Goal: Complete application form

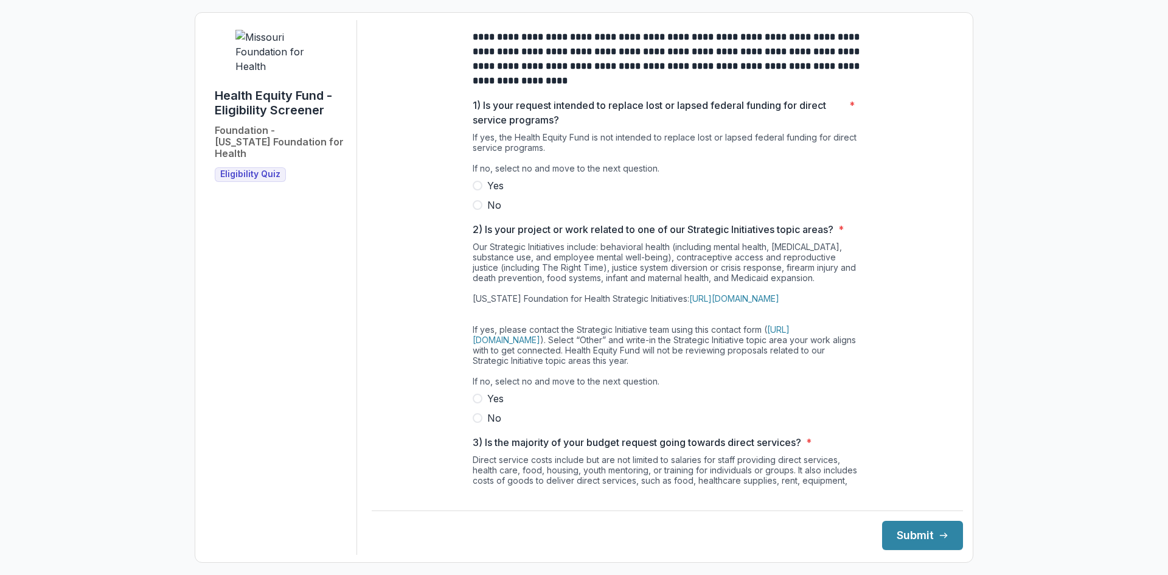
click at [475, 210] on span at bounding box center [478, 205] width 10 height 10
drag, startPoint x: 476, startPoint y: 439, endPoint x: 582, endPoint y: 393, distance: 114.9
click at [478, 423] on span at bounding box center [478, 418] width 10 height 10
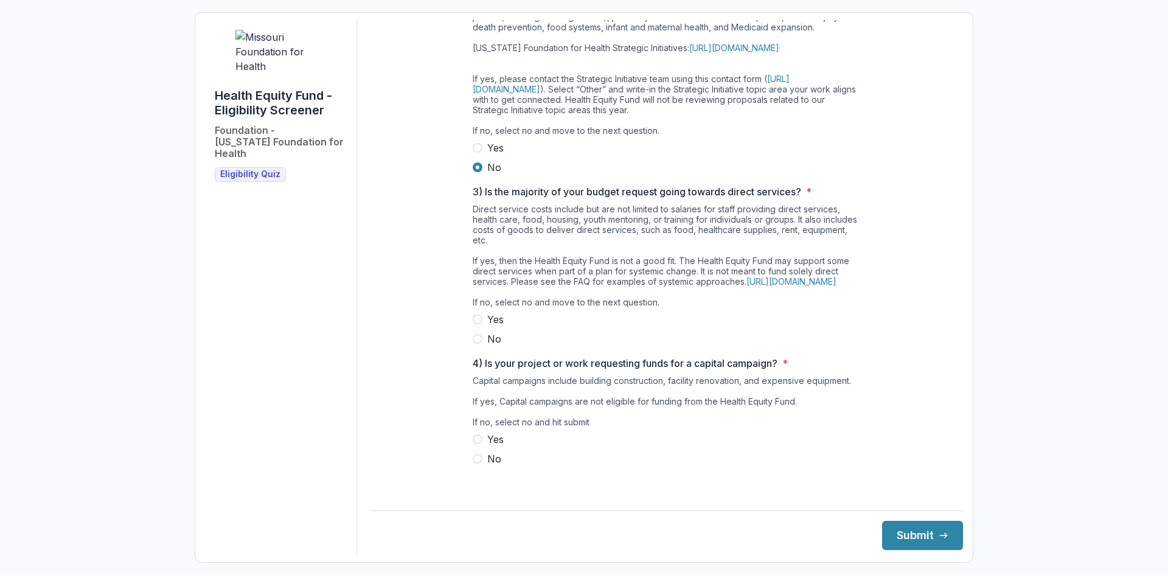
scroll to position [271, 0]
click at [786, 282] on link "https://mffh.org/our-focus/change-making-tools/health-equity-fund/hef-faq/" at bounding box center [791, 281] width 90 height 10
click at [473, 463] on span at bounding box center [478, 459] width 10 height 10
click at [473, 344] on span at bounding box center [478, 339] width 10 height 10
click at [903, 533] on button "Submit" at bounding box center [922, 535] width 81 height 29
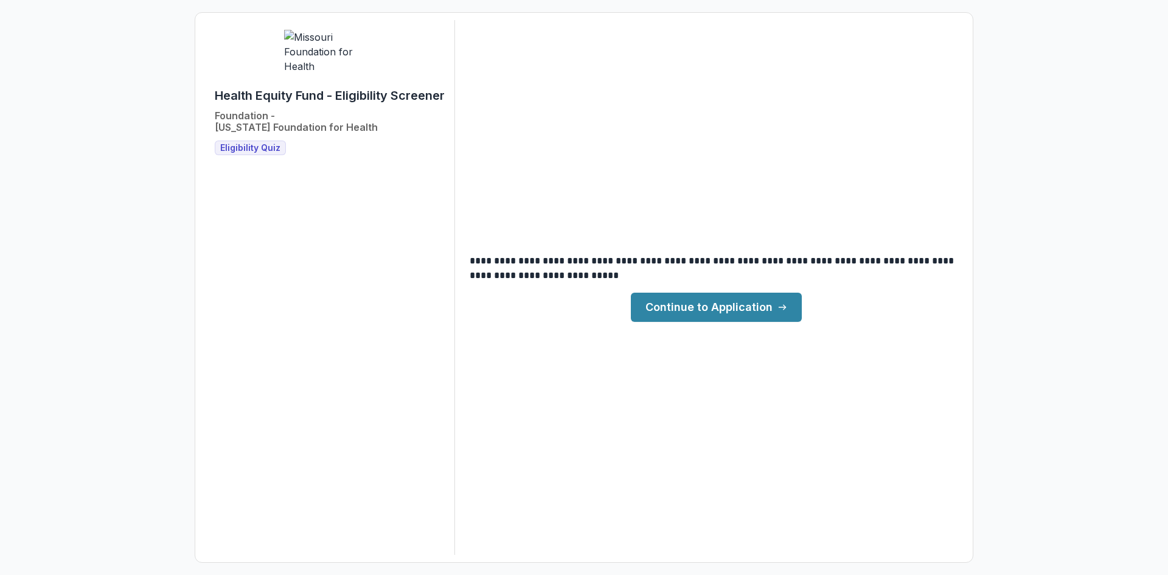
click at [682, 303] on link "Continue to Application" at bounding box center [716, 307] width 171 height 29
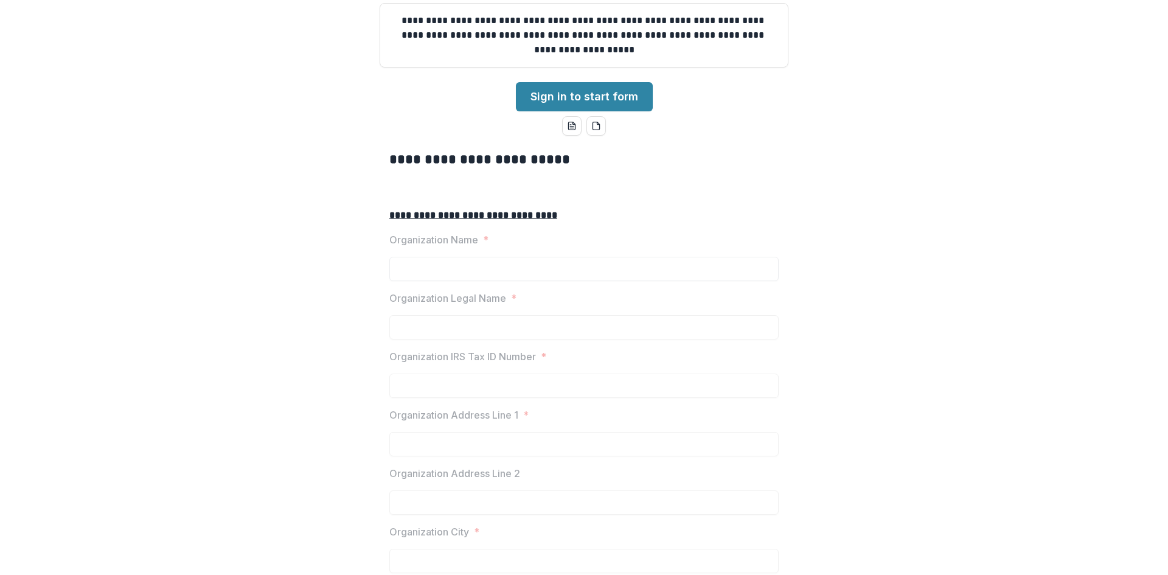
scroll to position [122, 0]
click at [582, 111] on link "Sign in to start form" at bounding box center [584, 96] width 137 height 29
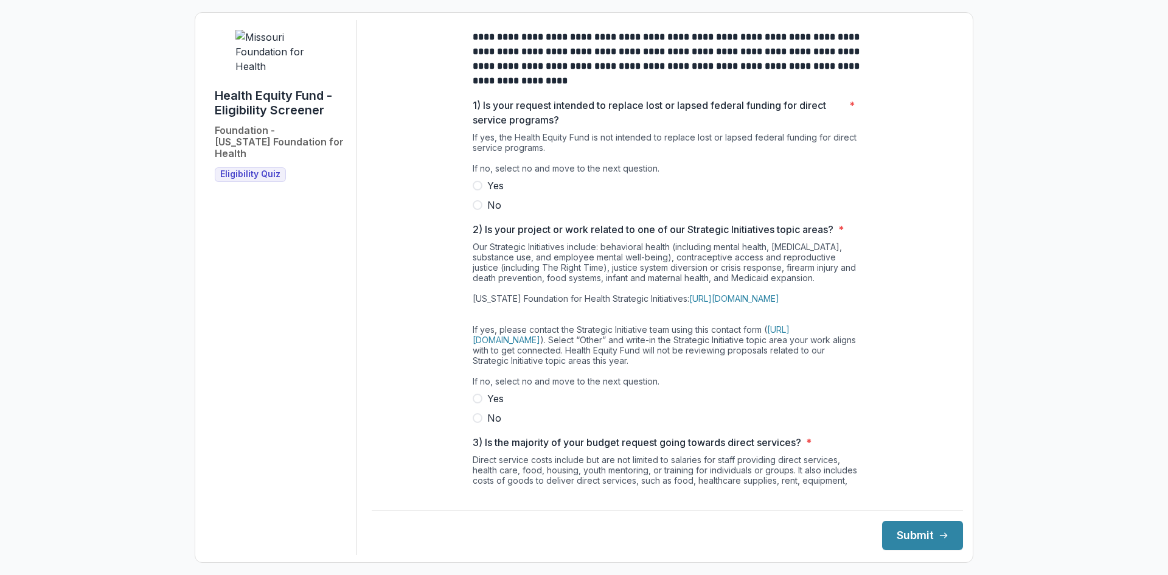
click at [477, 210] on span at bounding box center [478, 205] width 10 height 10
click at [478, 423] on span at bounding box center [478, 418] width 10 height 10
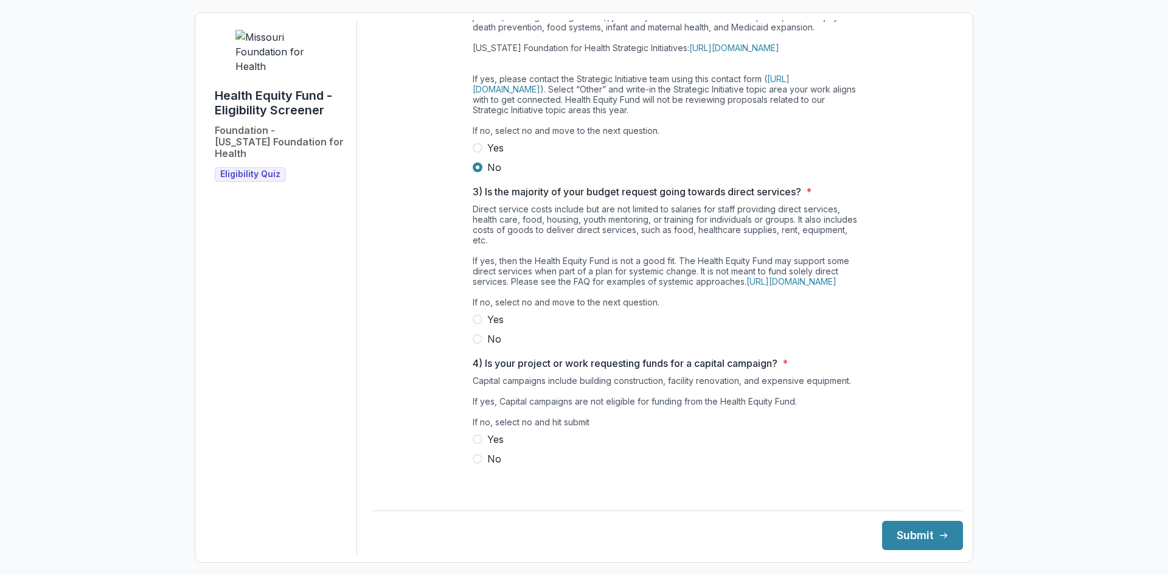
scroll to position [271, 0]
click at [476, 344] on span at bounding box center [478, 339] width 10 height 10
click at [475, 463] on span at bounding box center [478, 459] width 10 height 10
click at [913, 535] on button "Submit" at bounding box center [922, 535] width 81 height 29
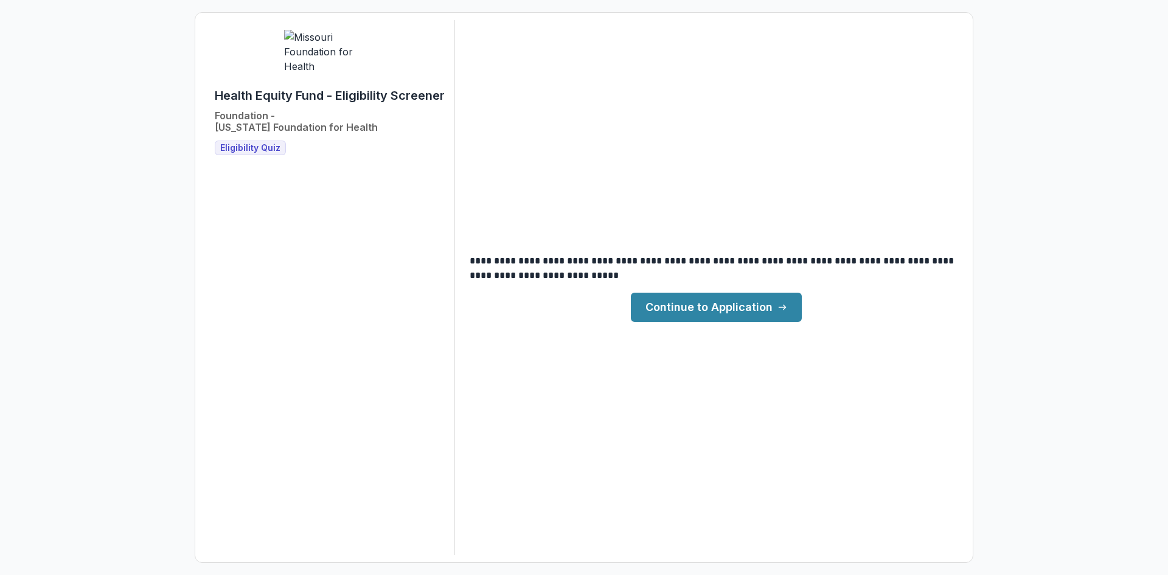
click at [700, 311] on link "Continue to Application" at bounding box center [716, 307] width 171 height 29
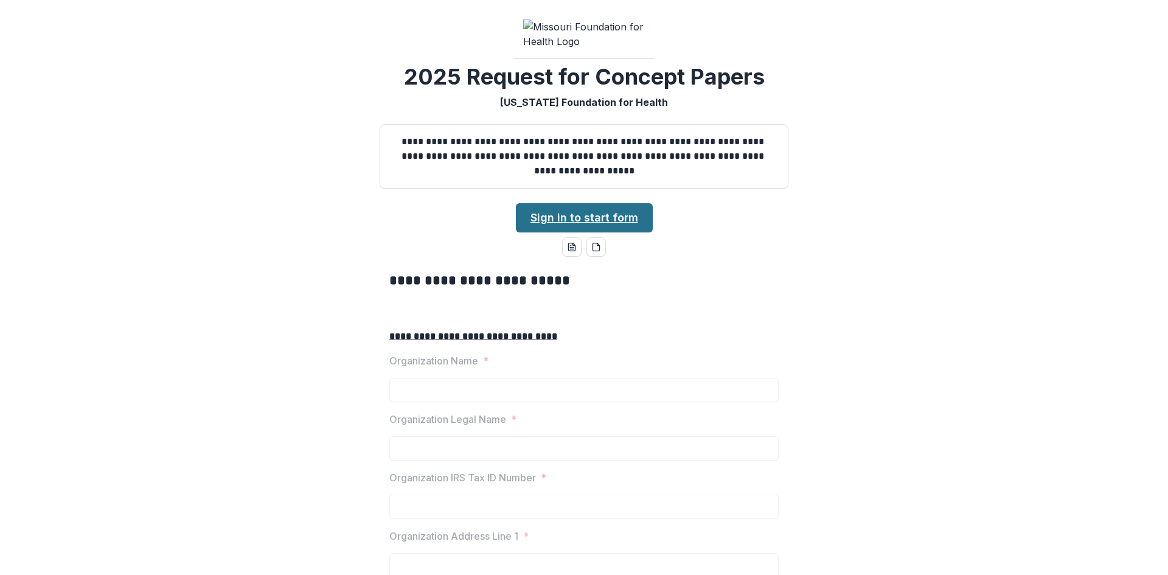
click at [592, 232] on link "Sign in to start form" at bounding box center [584, 217] width 137 height 29
